Goal: Task Accomplishment & Management: Use online tool/utility

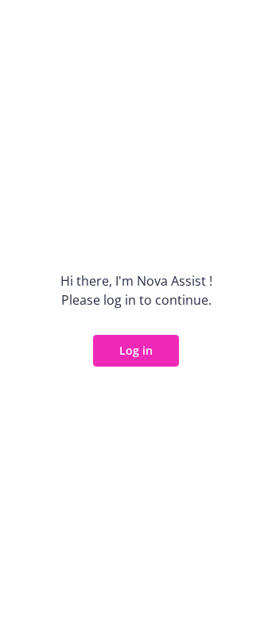
click at [148, 340] on button "Log in" at bounding box center [136, 351] width 86 height 32
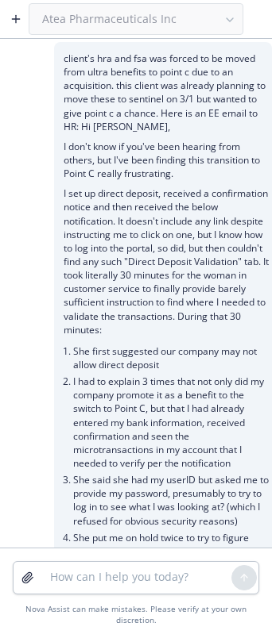
click at [14, 14] on icon "button" at bounding box center [16, 19] width 13 height 13
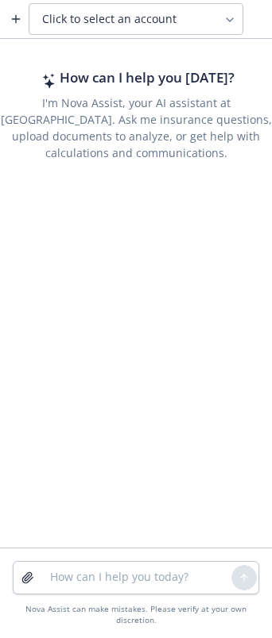
click at [15, 27] on button "button" at bounding box center [15, 18] width 25 height 25
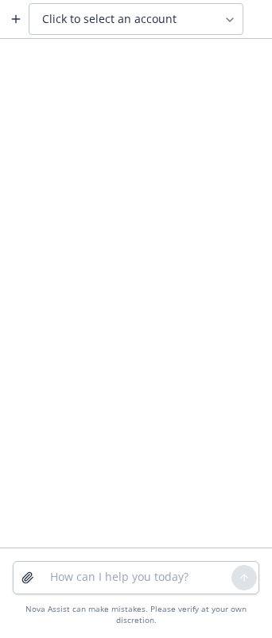
click at [73, 18] on span "Click to select an account" at bounding box center [109, 19] width 134 height 16
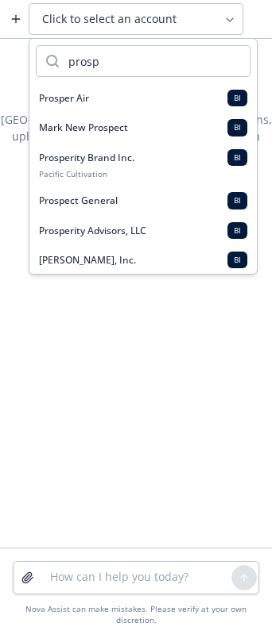
drag, startPoint x: 106, startPoint y: 63, endPoint x: 67, endPoint y: 64, distance: 38.9
click at [67, 64] on input "prosp" at bounding box center [154, 61] width 191 height 30
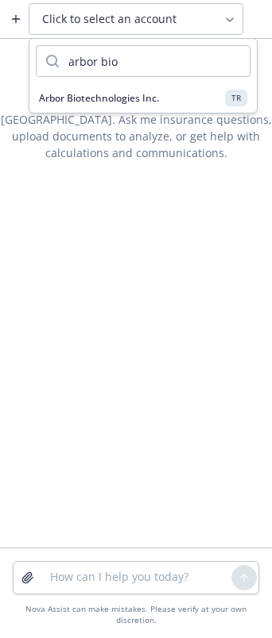
type input "arbor bio"
click at [121, 97] on span "Arbor Biotechnologies Inc." at bounding box center [99, 97] width 120 height 13
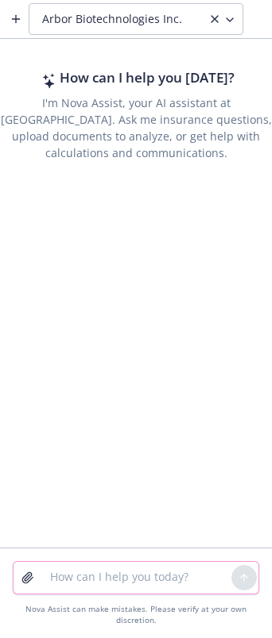
click at [75, 580] on textarea at bounding box center [135, 578] width 191 height 32
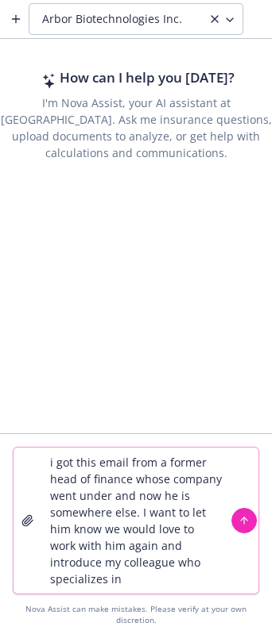
click at [126, 588] on textarea "i got this email from a former head of finance whose company went under and now…" at bounding box center [135, 521] width 191 height 146
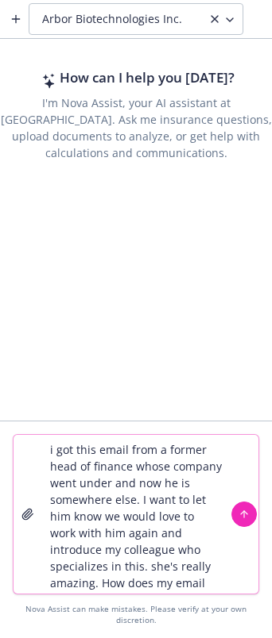
scroll to position [14, 0]
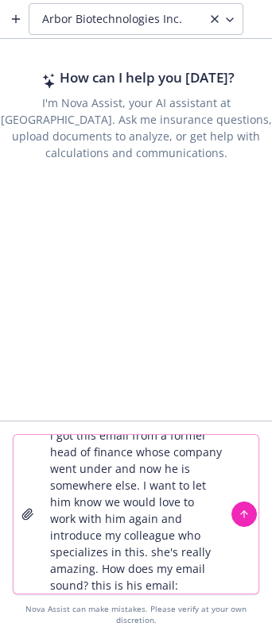
click at [183, 582] on textarea "i got this email from a former head of finance whose company went under and now…" at bounding box center [135, 514] width 191 height 159
paste textarea "Hi [PERSON_NAME], I am reaching out to reconnect. I recently joined the team at…"
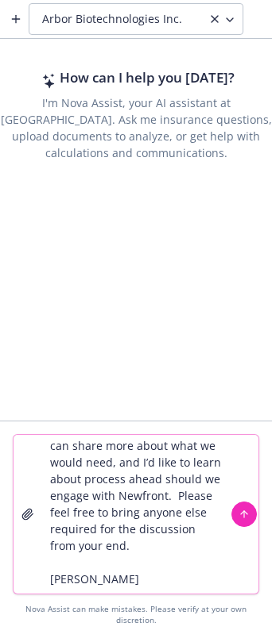
click at [94, 573] on textarea "i got this email from a former head of finance whose company went under and now…" at bounding box center [135, 514] width 191 height 159
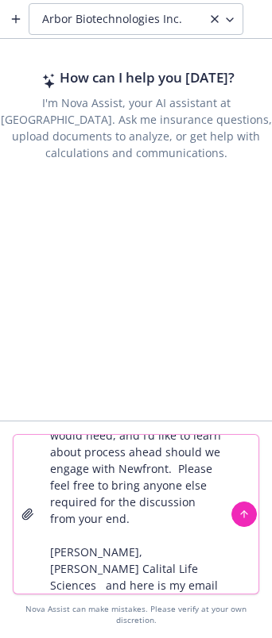
click at [200, 592] on textarea "i got this email from a former head of finance whose company went under and now…" at bounding box center [135, 514] width 191 height 159
paste textarea "Hi [PERSON_NAME], Thank you so much for reaching out. Sounds like an exciting r…"
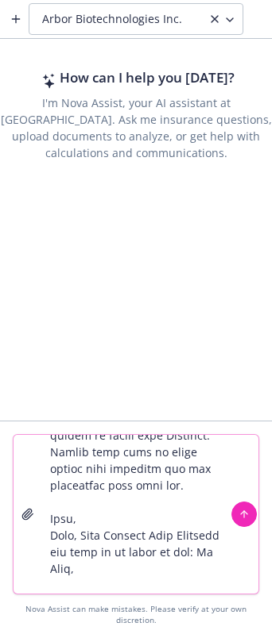
scroll to position [815, 0]
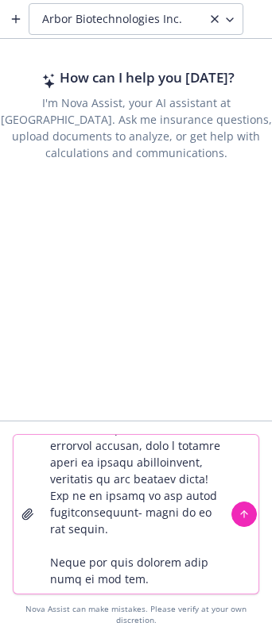
type textarea "l ips dolo sitam cons a elitse doei te incidid utlab etdolor magn aliqu eni adm…"
click at [241, 516] on icon "submit" at bounding box center [243, 514] width 11 height 11
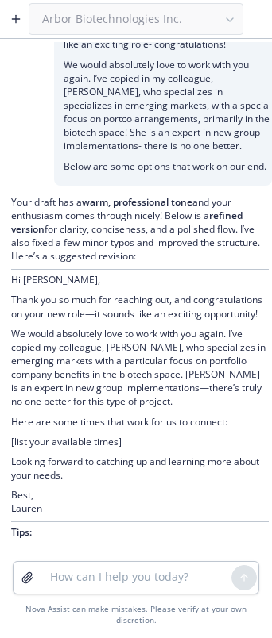
scroll to position [439, 0]
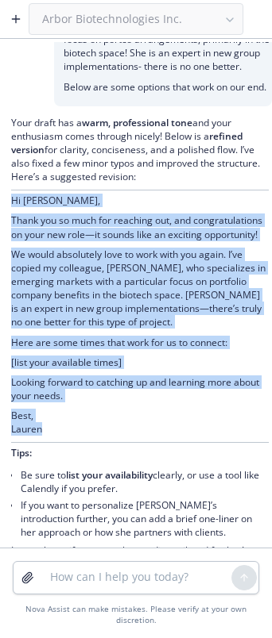
drag, startPoint x: 13, startPoint y: 213, endPoint x: 95, endPoint y: 453, distance: 254.4
click at [95, 453] on div "Your draft has a warm, professional tone and your enthusiasm comes through nice…" at bounding box center [139, 338] width 257 height 445
copy div "Hi [PERSON_NAME], Thank you so much for reaching out, and congratulations on yo…"
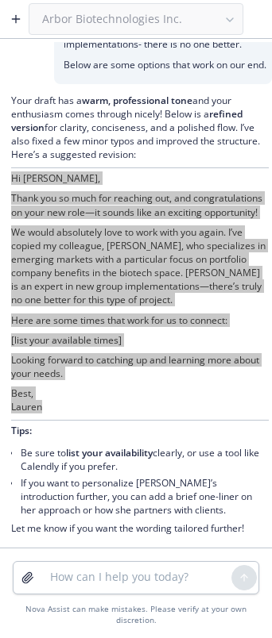
scroll to position [489, 0]
